Goal: Check status: Check status

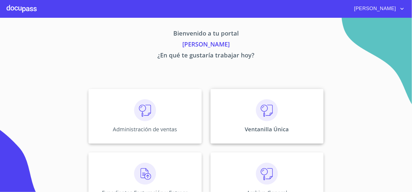
click at [308, 122] on div "Ventanilla Única" at bounding box center [267, 116] width 113 height 55
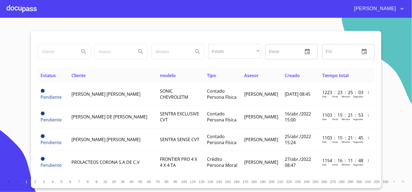
click at [64, 50] on input "search" at bounding box center [56, 51] width 37 height 15
type input "M"
type input "[PERSON_NAME]"
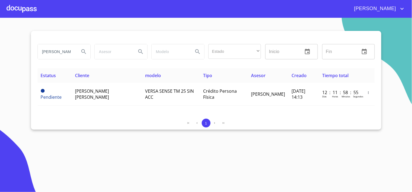
scroll to position [0, 0]
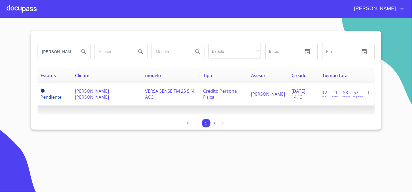
click at [186, 84] on td "VERSA SENSE TM 25 SIN ACC" at bounding box center [171, 94] width 58 height 23
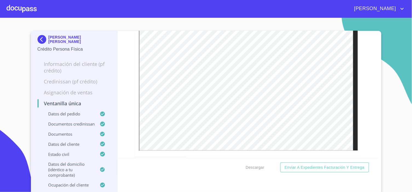
scroll to position [1947, 0]
